Goal: Transaction & Acquisition: Purchase product/service

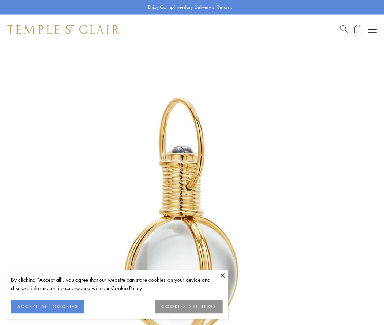
scroll to position [191, 0]
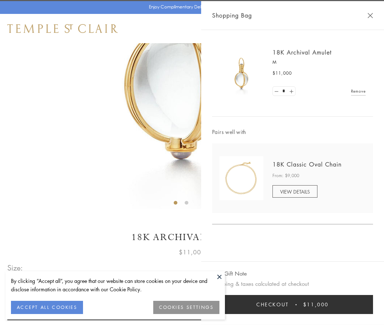
click at [293, 305] on button "Checkout $11,000" at bounding box center [292, 304] width 161 height 19
